Goal: Information Seeking & Learning: Understand process/instructions

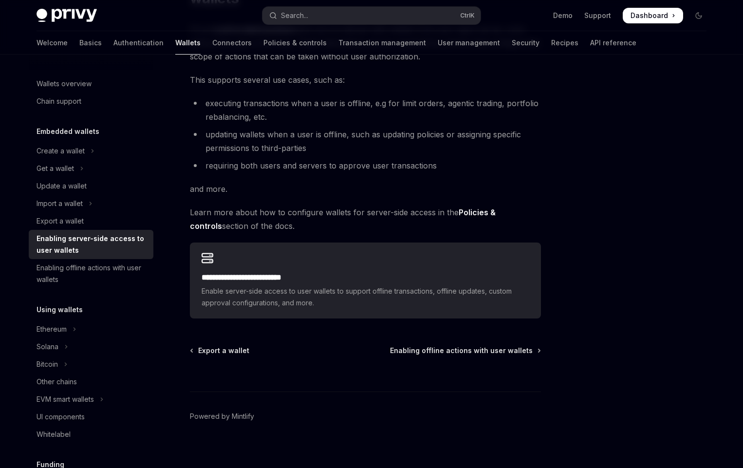
scroll to position [126, 0]
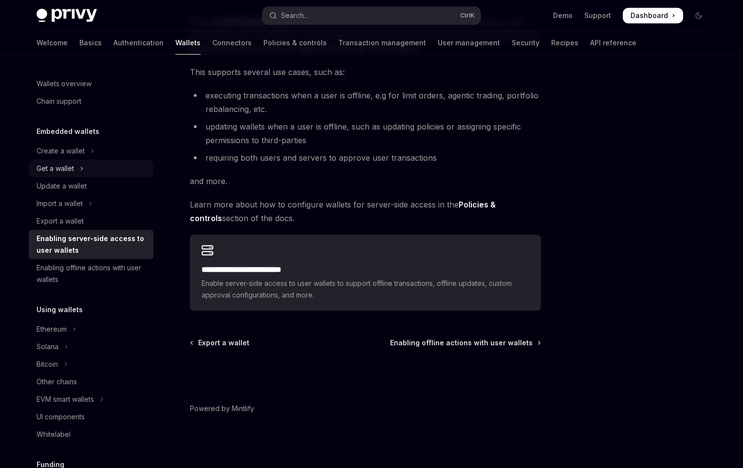
click at [55, 160] on button "Get a wallet" at bounding box center [91, 169] width 125 height 18
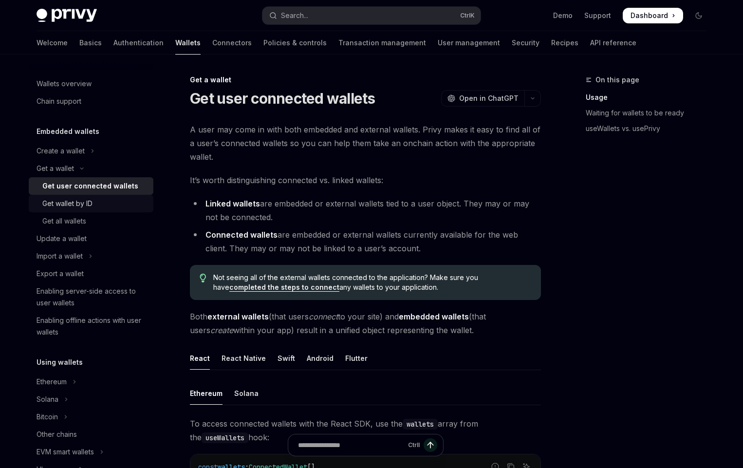
click at [68, 204] on div "Get wallet by ID" at bounding box center [67, 204] width 50 height 12
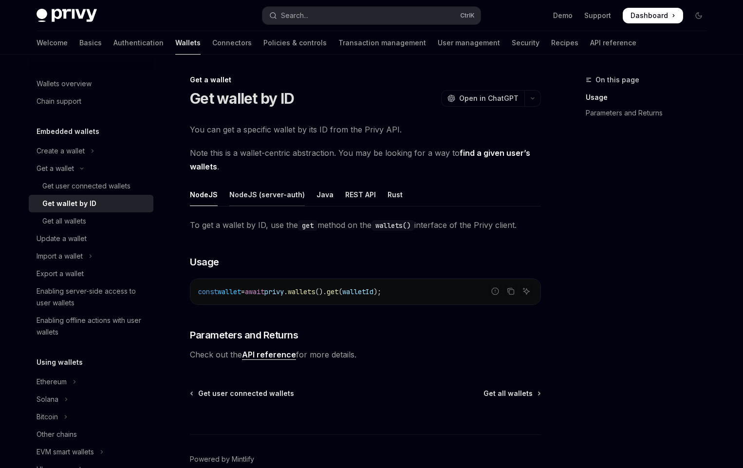
click at [236, 195] on div "NodeJS (server-auth)" at bounding box center [266, 194] width 75 height 23
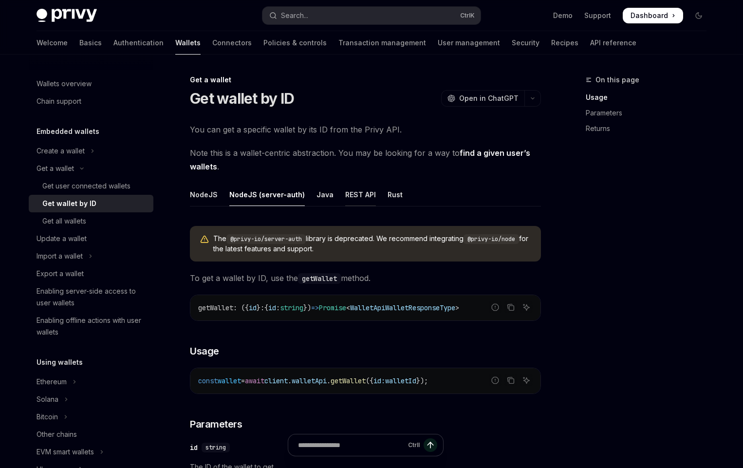
click at [345, 193] on div "REST API" at bounding box center [360, 194] width 31 height 23
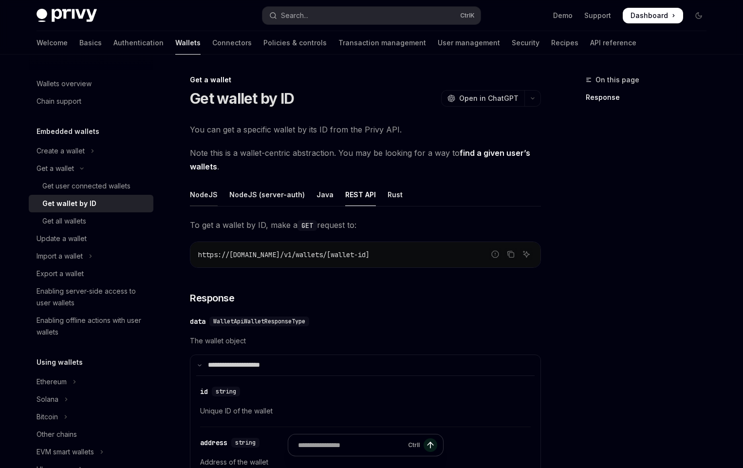
click at [208, 195] on div "NodeJS" at bounding box center [204, 194] width 28 height 23
type textarea "*"
